Goal: Information Seeking & Learning: Learn about a topic

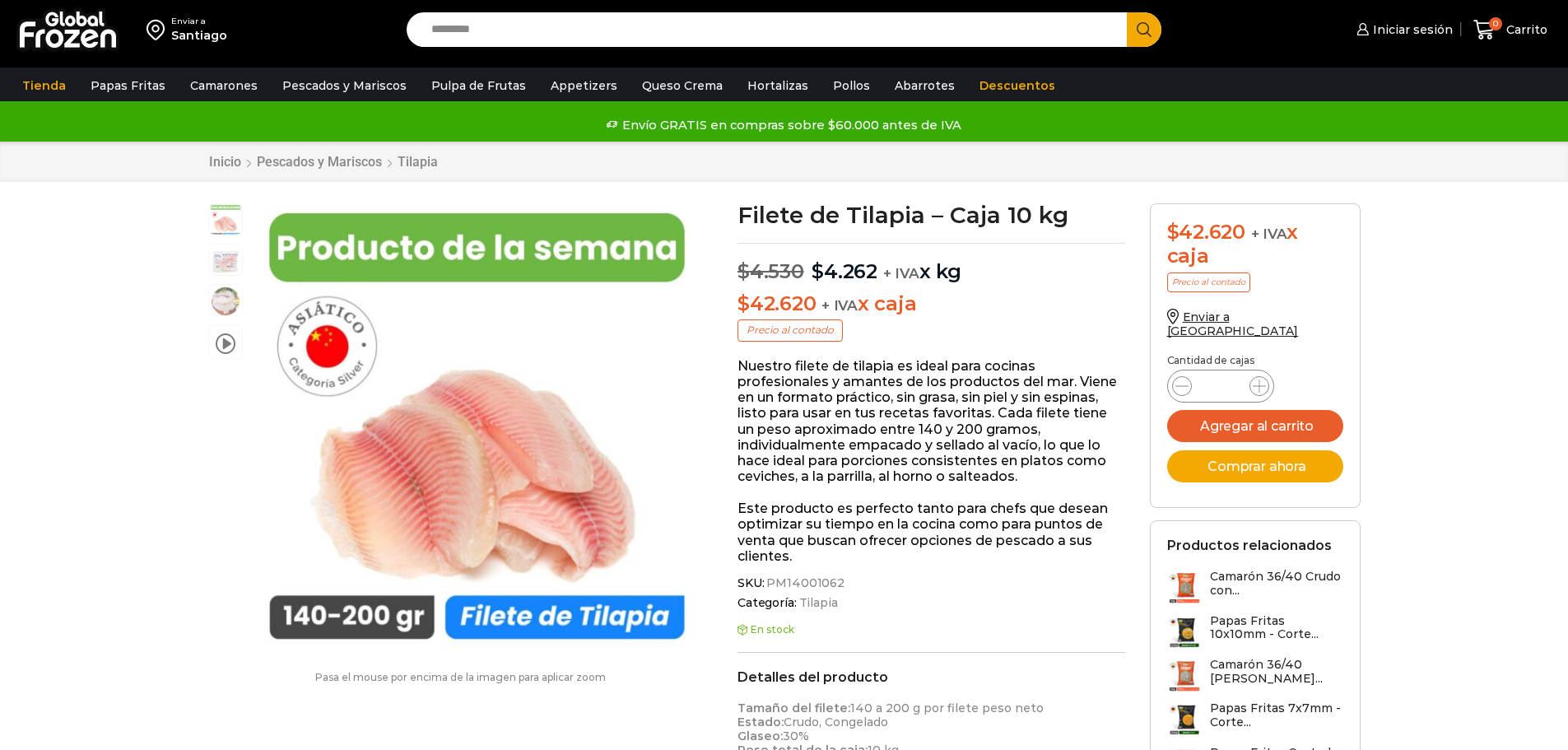
scroll to position [1, 0]
click at [578, 39] on input "Search input" at bounding box center [771, 29] width 696 height 35
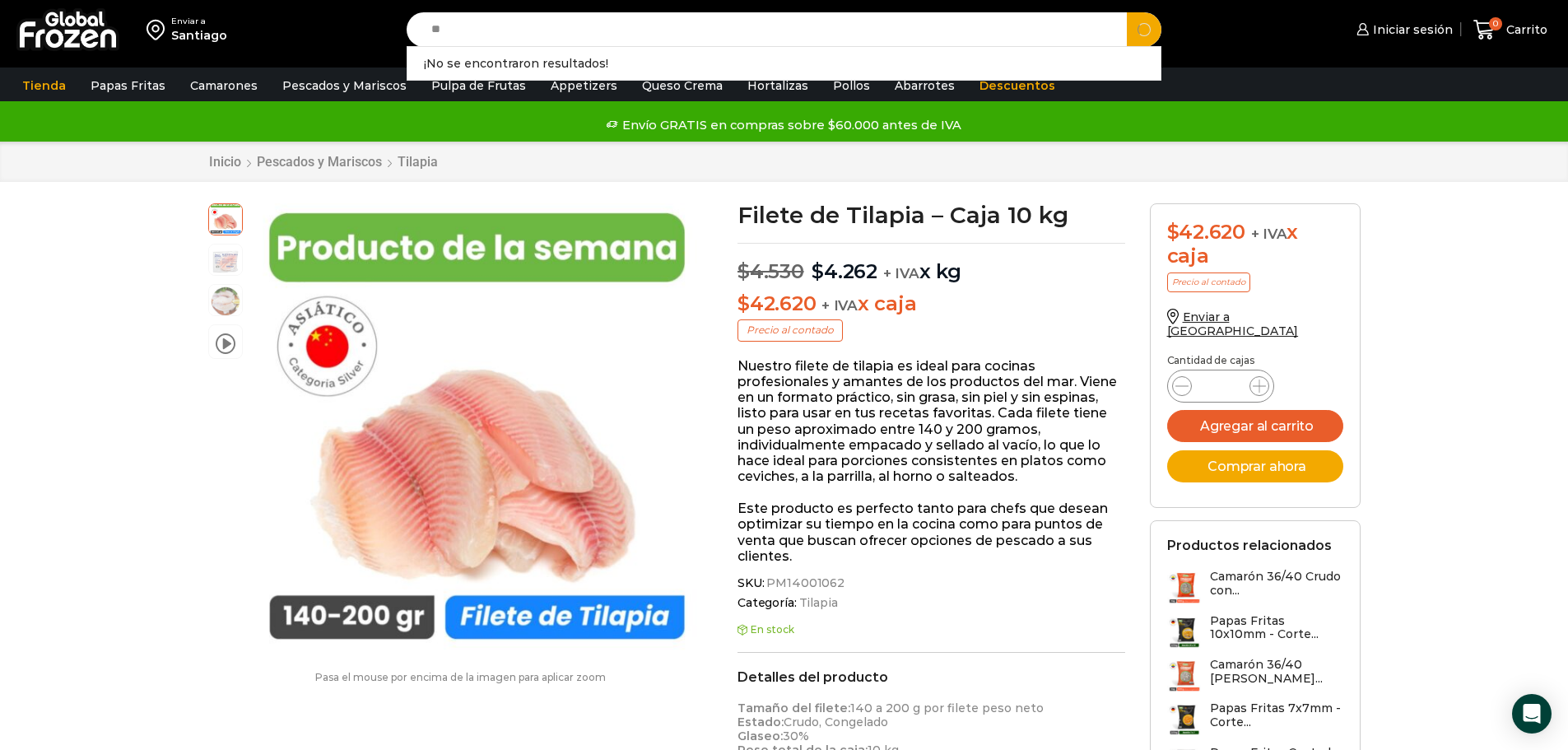
type input "*"
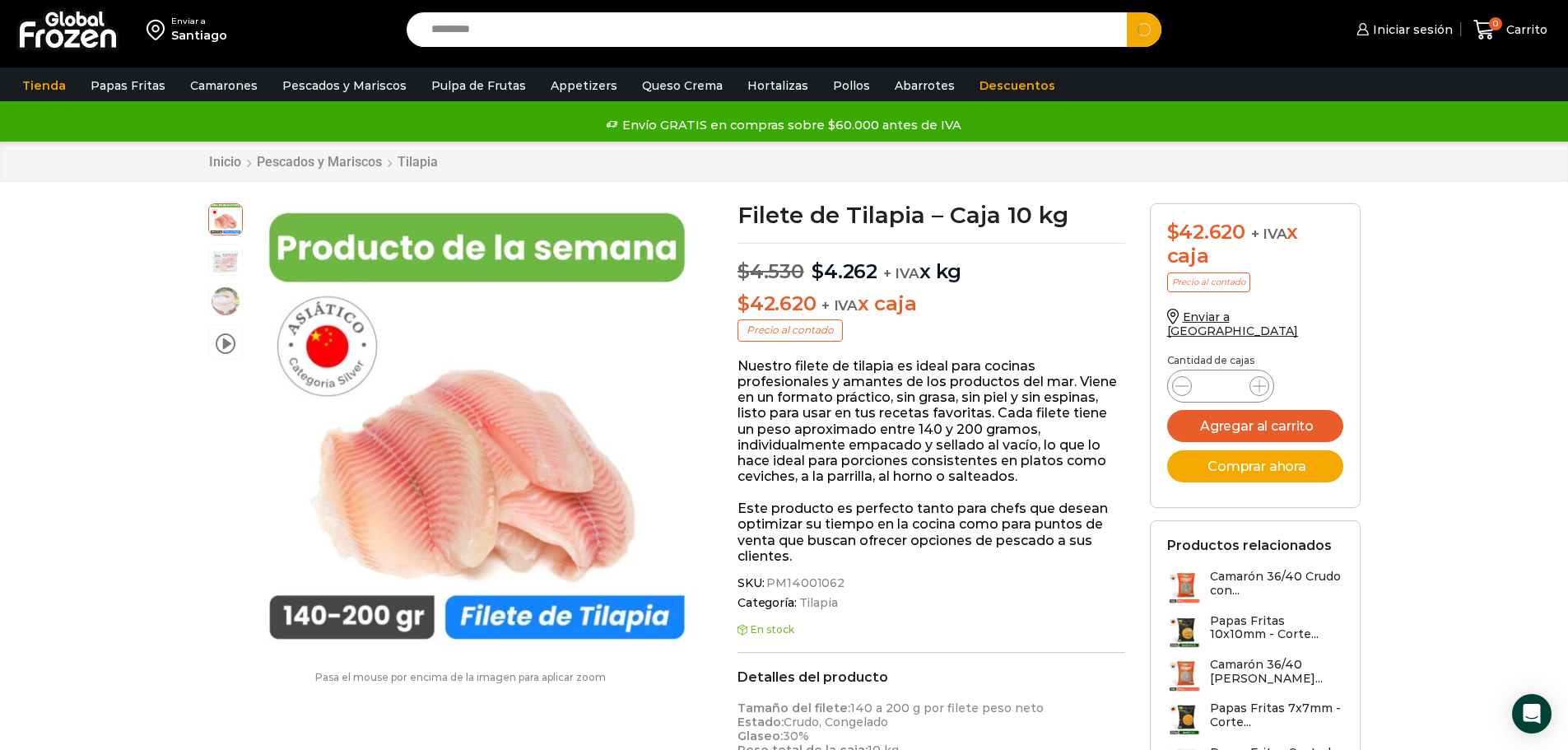
click at [363, 16] on div "Enviar a Santiago" at bounding box center [199, 29] width 382 height 59
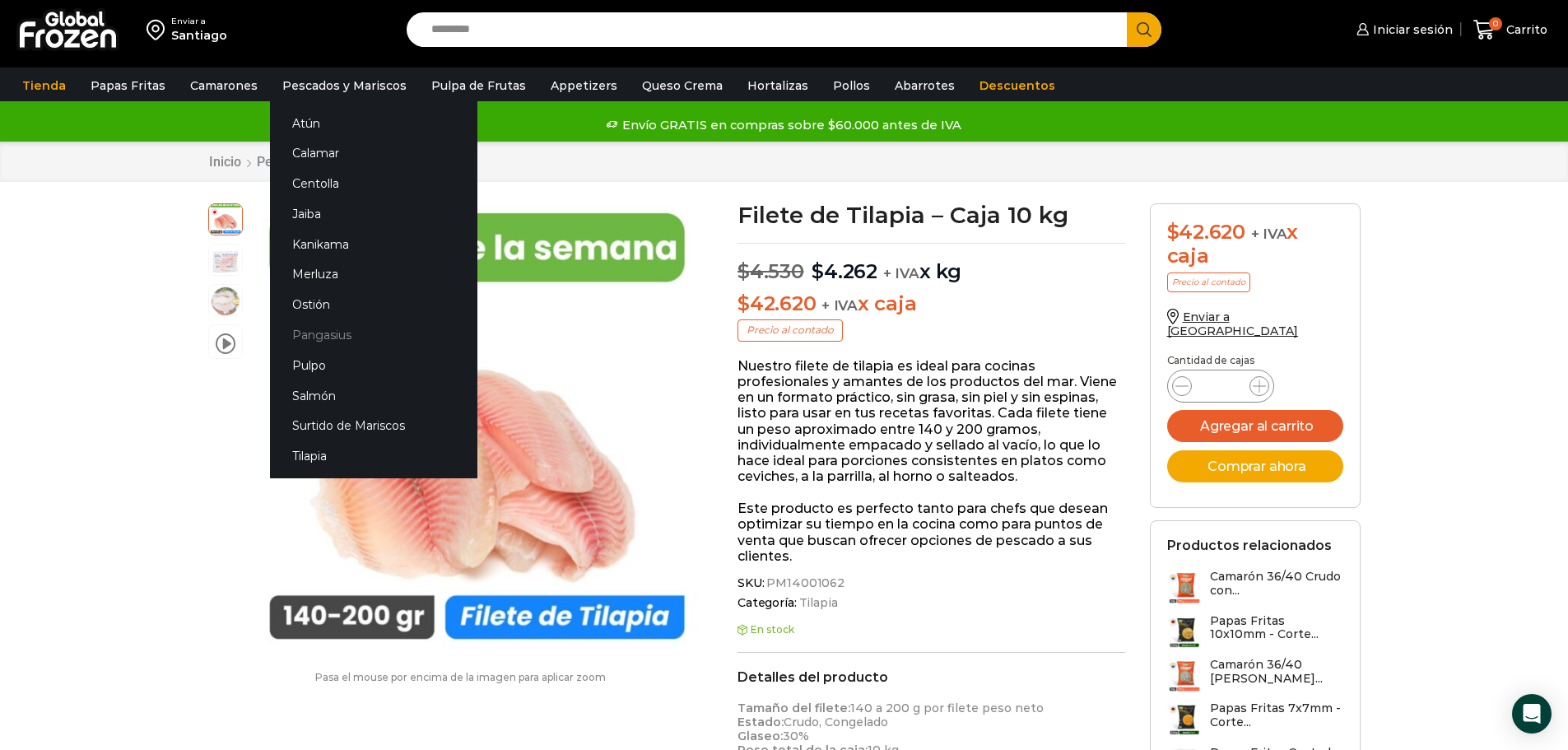
click at [325, 338] on link "Pangasius" at bounding box center [374, 335] width 208 height 30
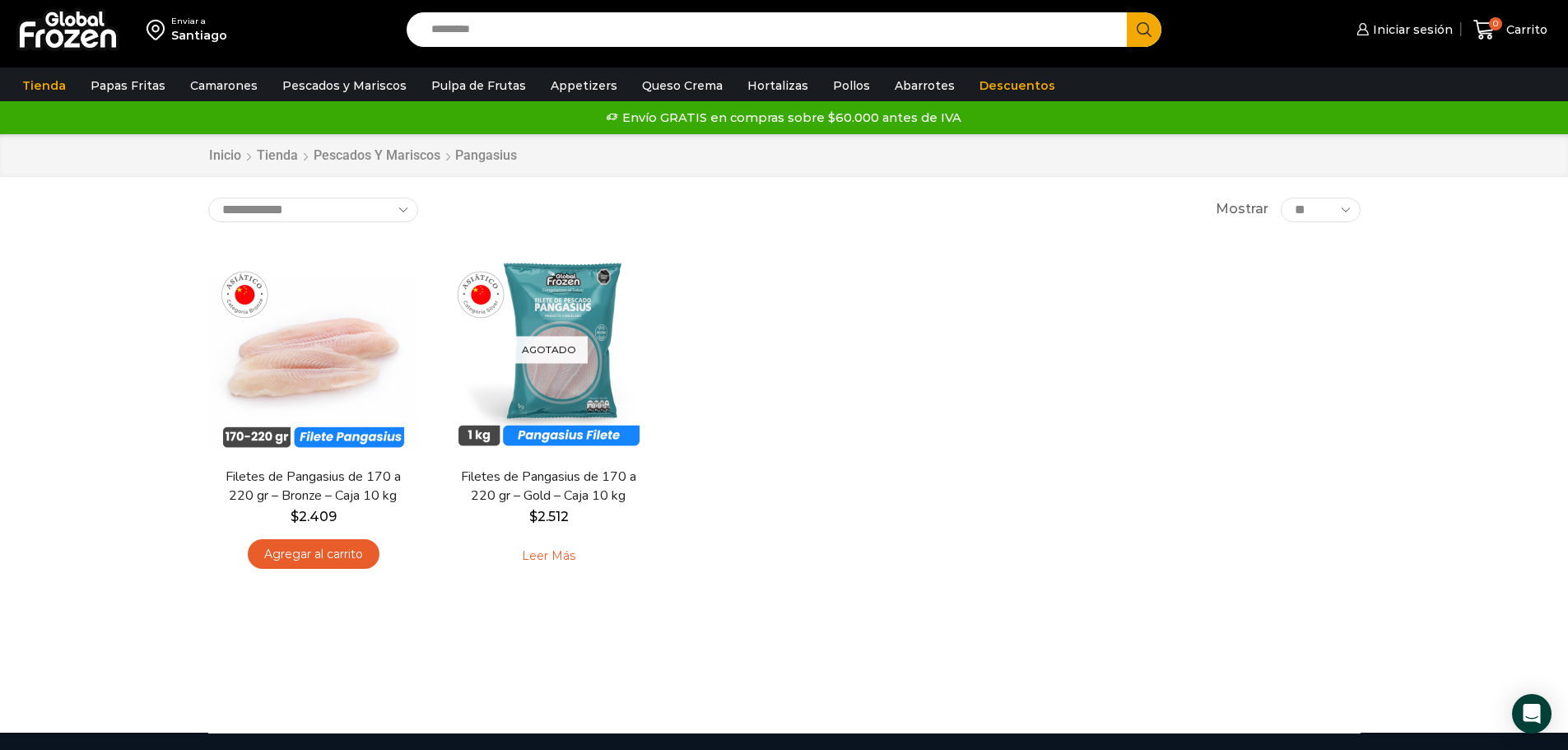
click at [869, 406] on div "En stock [GEOGRAPHIC_DATA] Filetes de Pangasius de 170 a 220 gr – Bronze – Caja…" at bounding box center [784, 414] width 1176 height 364
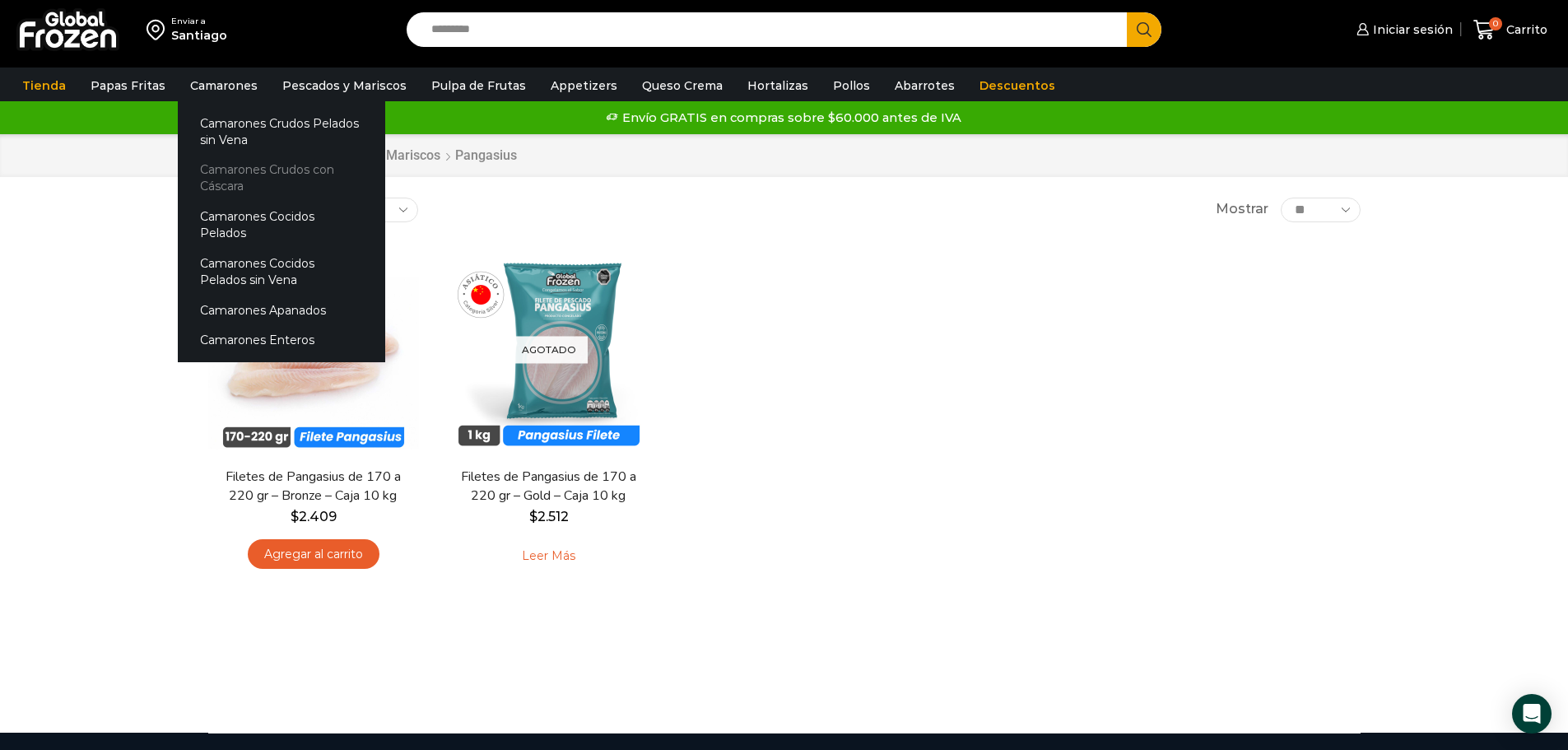
click at [234, 177] on link "Camarones Crudos con Cáscara" at bounding box center [281, 178] width 208 height 47
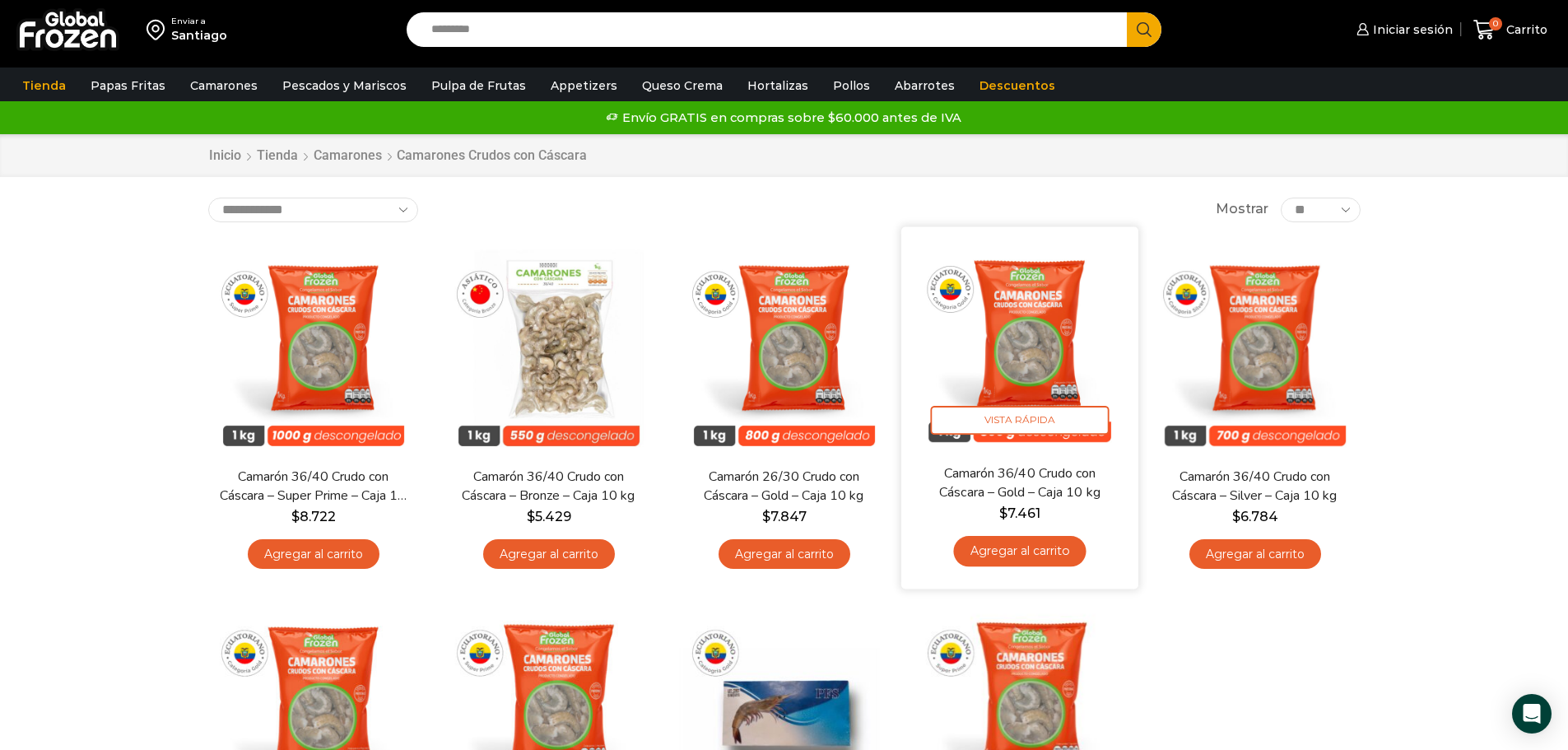
click at [1035, 460] on div "En stock Vista Rápida Camarón 36/40 Crudo con Cáscara – Gold – Caja 10 kg $ 7.4…" at bounding box center [1019, 408] width 212 height 338
